Goal: Go to known website: Access a specific website the user already knows

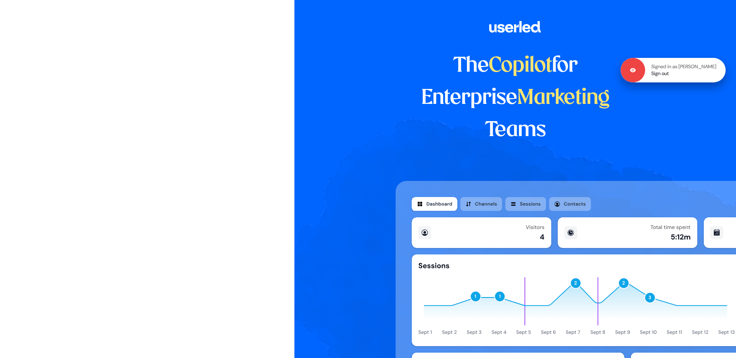
drag, startPoint x: 711, startPoint y: 54, endPoint x: 709, endPoint y: 65, distance: 11.2
click at [709, 65] on p "Signed in as Felicity Cator" at bounding box center [683, 66] width 65 height 7
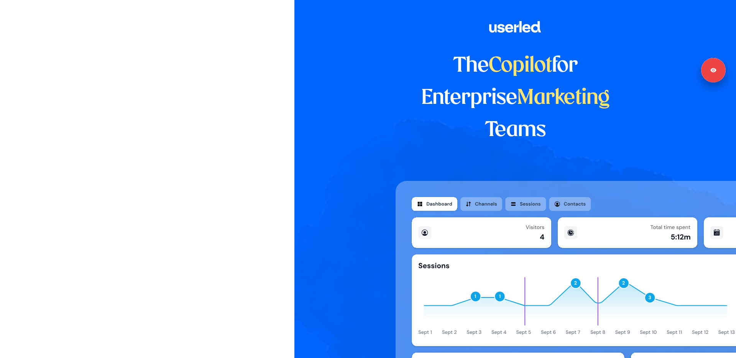
click at [343, 109] on div "The Copilot for Enterprise Marketing Teams" at bounding box center [514, 179] width 441 height 358
click at [347, 120] on div "The Copilot for Enterprise Marketing Teams" at bounding box center [514, 179] width 441 height 358
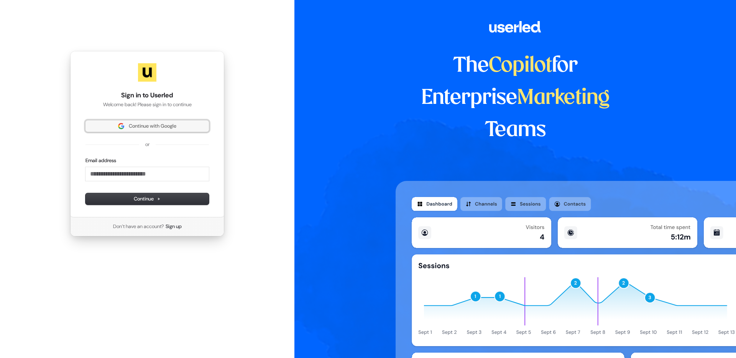
click at [154, 129] on span "Continue with Google" at bounding box center [153, 126] width 48 height 7
